Goal: Navigation & Orientation: Find specific page/section

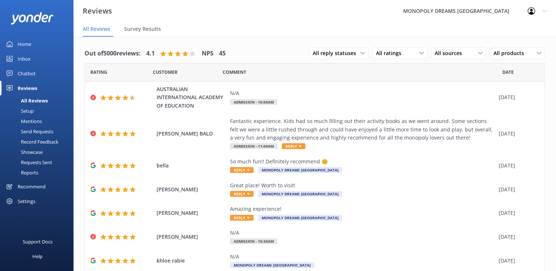
scroll to position [15, 0]
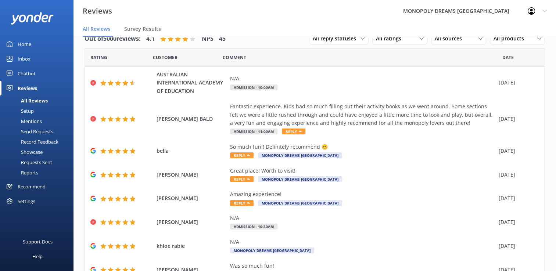
click at [19, 54] on div "Inbox" at bounding box center [24, 58] width 13 height 15
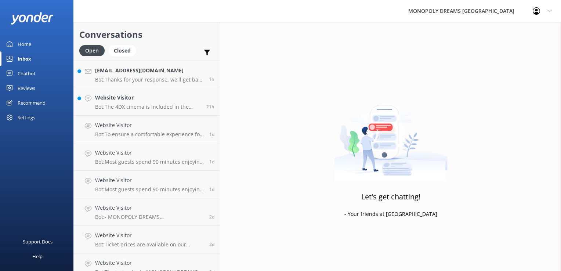
click at [26, 39] on div "Home" at bounding box center [25, 44] width 14 height 15
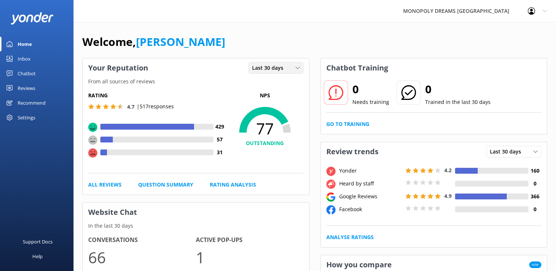
click at [271, 67] on span "Last 30 days" at bounding box center [270, 68] width 36 height 8
click at [266, 83] on div "Last 7 days" at bounding box center [264, 82] width 24 height 7
